Goal: Task Accomplishment & Management: Manage account settings

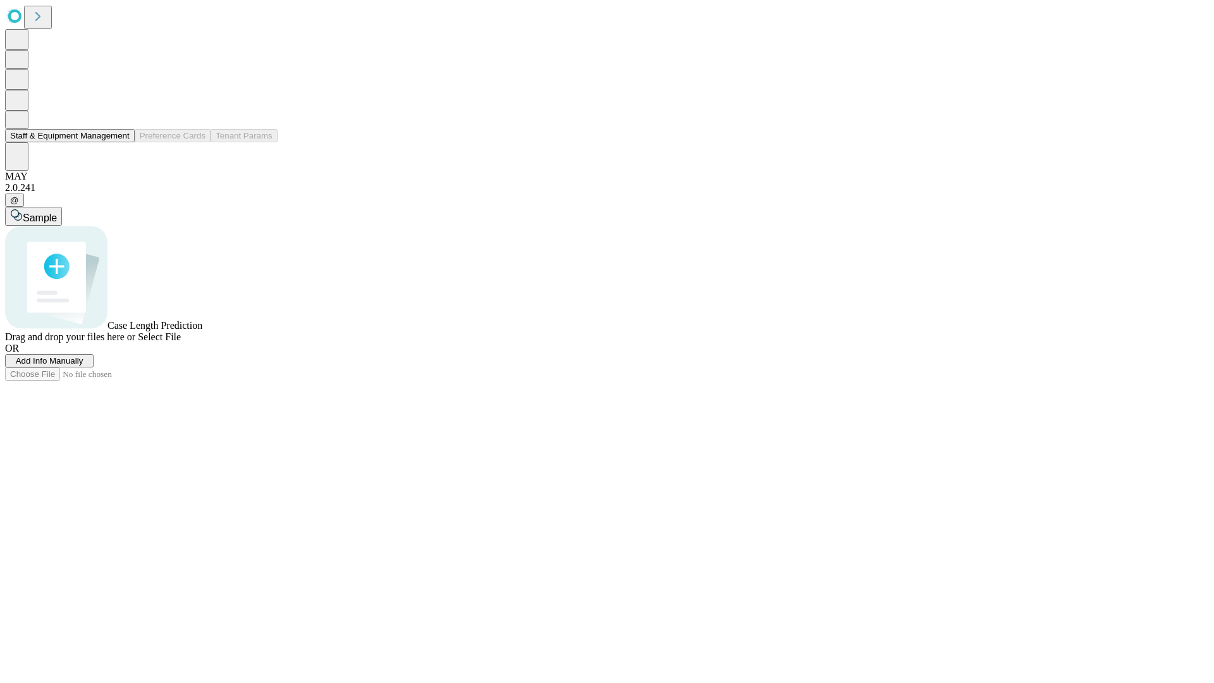
click at [121, 142] on button "Staff & Equipment Management" at bounding box center [70, 135] width 130 height 13
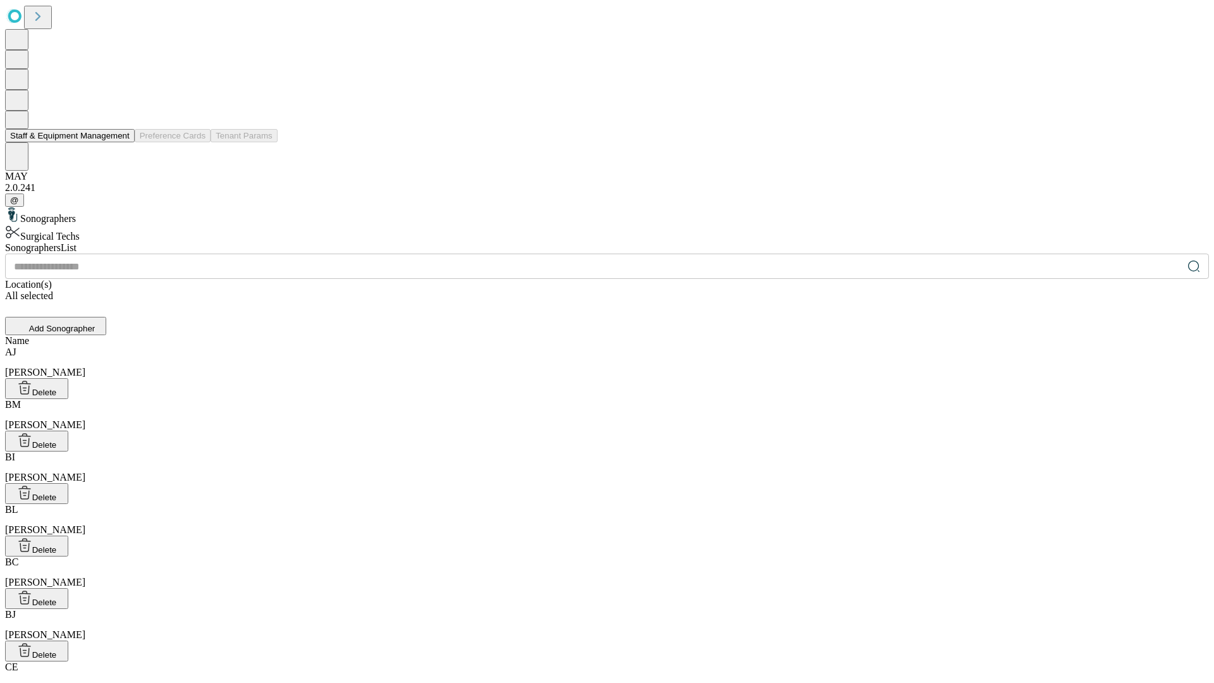
click at [121, 142] on button "Staff & Equipment Management" at bounding box center [70, 135] width 130 height 13
